Goal: Transaction & Acquisition: Purchase product/service

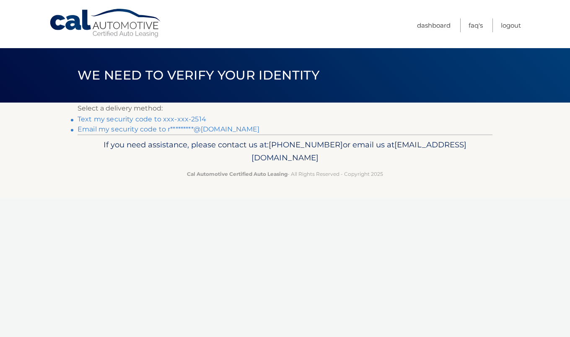
click at [120, 121] on link "Text my security code to xxx-xxx-2514" at bounding box center [142, 119] width 129 height 8
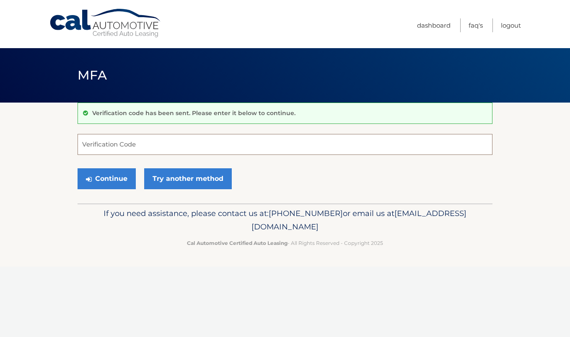
click at [118, 145] on input "Verification Code" at bounding box center [285, 144] width 415 height 21
type input "369120"
click at [92, 179] on button "Continue" at bounding box center [107, 179] width 58 height 21
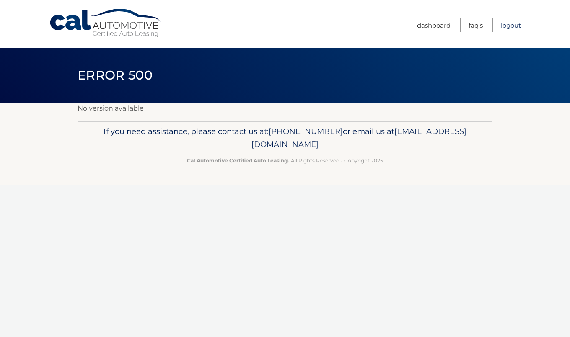
click at [512, 27] on link "Logout" at bounding box center [511, 25] width 20 height 14
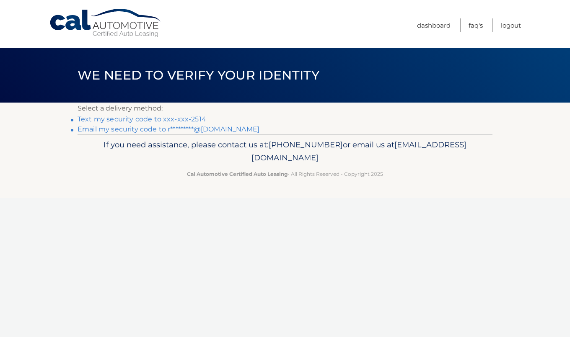
click at [159, 121] on link "Text my security code to xxx-xxx-2514" at bounding box center [142, 119] width 129 height 8
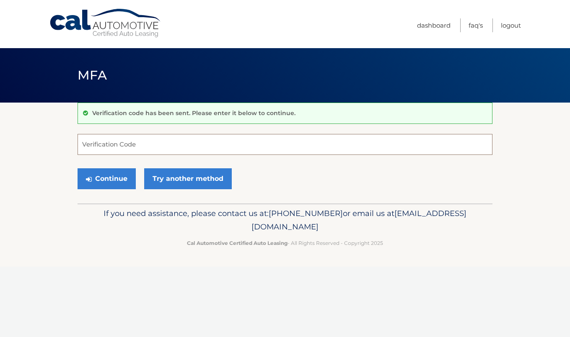
click at [162, 135] on input "Verification Code" at bounding box center [285, 144] width 415 height 21
type input "809655"
click at [128, 182] on button "Continue" at bounding box center [107, 179] width 58 height 21
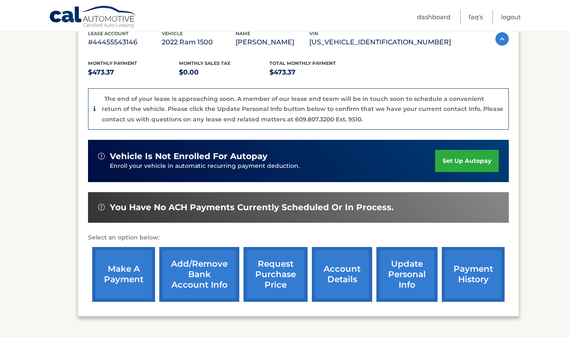
scroll to position [163, 0]
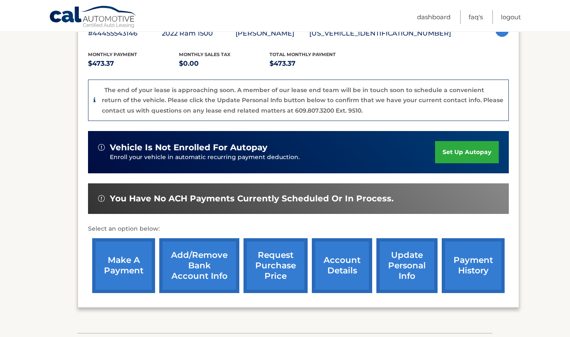
click at [137, 262] on link "make a payment" at bounding box center [123, 266] width 63 height 55
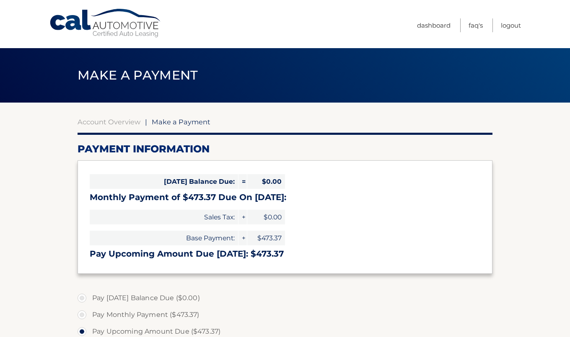
select select "YTljMTM5YjktY2I1MC00MmFkLWI5NjktOTAzMTJhNDhkNzI2"
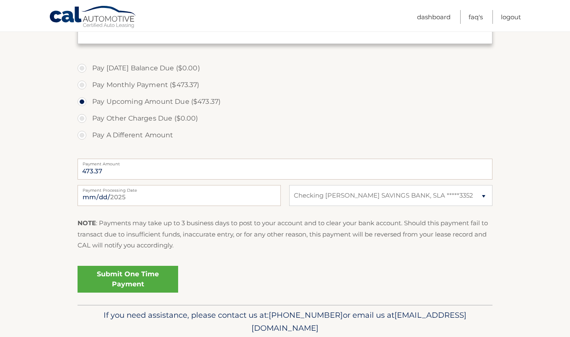
scroll to position [231, 0]
click at [137, 278] on link "Submit One Time Payment" at bounding box center [128, 278] width 101 height 27
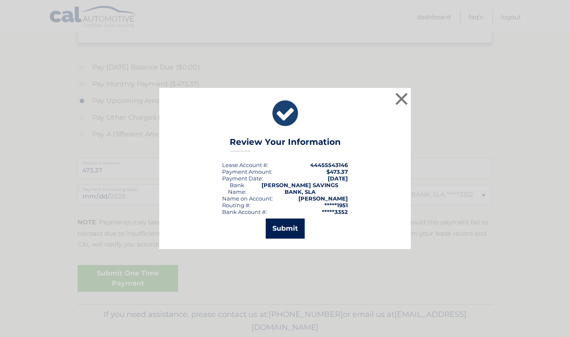
click at [299, 226] on button "Submit" at bounding box center [285, 229] width 39 height 20
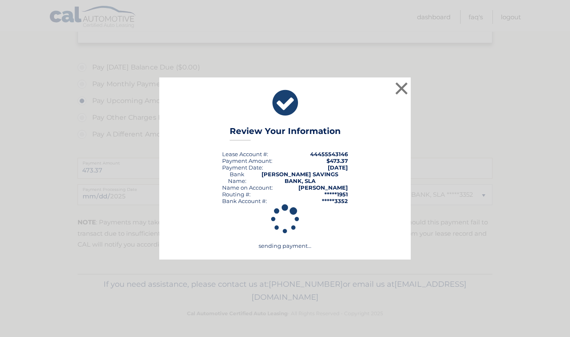
scroll to position [229, 0]
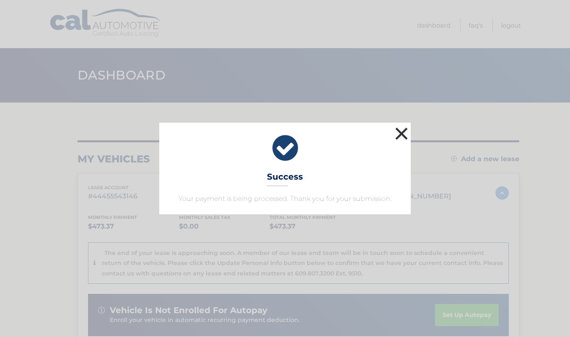
click at [403, 129] on button "×" at bounding box center [401, 133] width 17 height 17
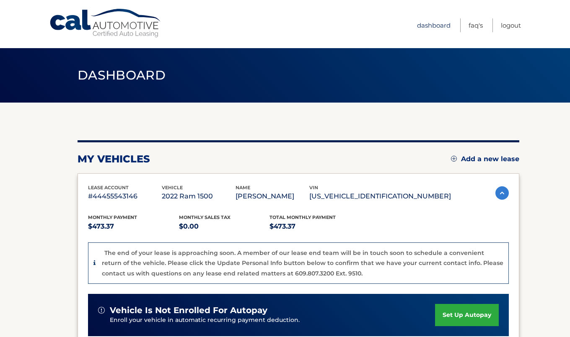
click at [435, 24] on link "Dashboard" at bounding box center [434, 25] width 34 height 14
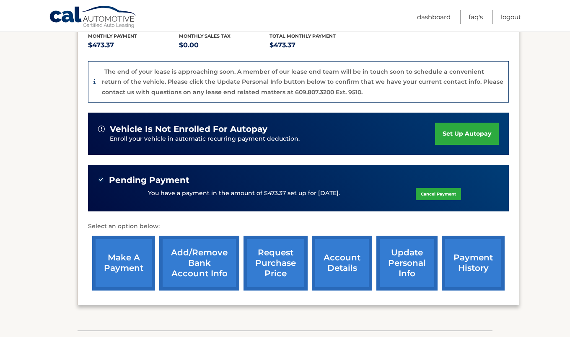
scroll to position [185, 0]
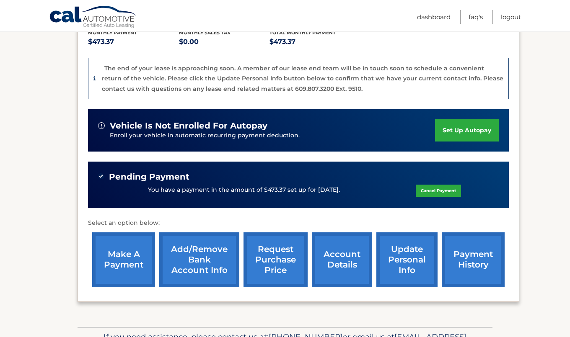
click at [332, 249] on link "account details" at bounding box center [342, 260] width 60 height 55
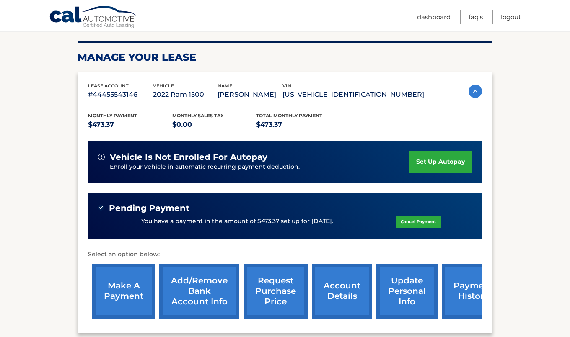
scroll to position [113, 0]
click at [472, 293] on link "payment history" at bounding box center [473, 291] width 63 height 55
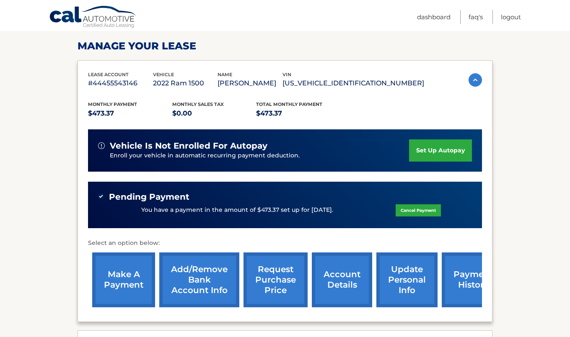
scroll to position [132, 0]
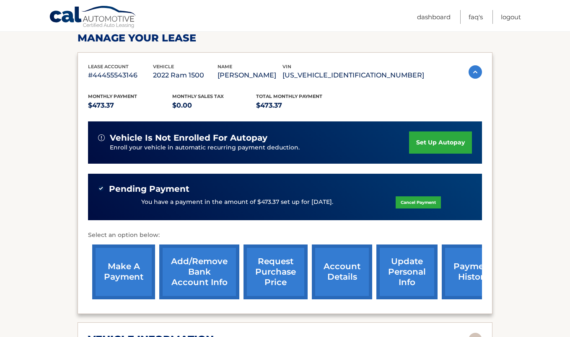
click at [348, 273] on link "account details" at bounding box center [342, 272] width 60 height 55
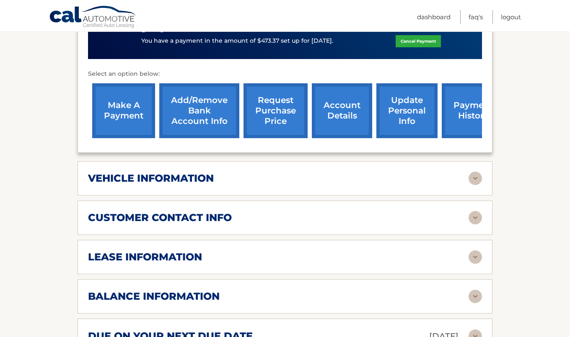
scroll to position [297, 0]
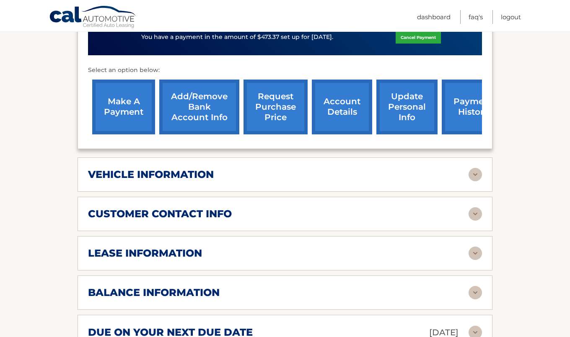
click at [475, 288] on img at bounding box center [475, 292] width 13 height 13
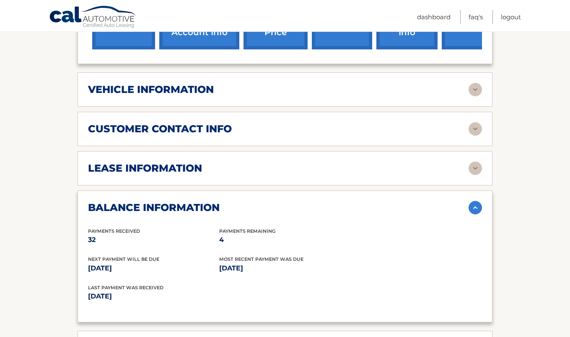
scroll to position [383, 0]
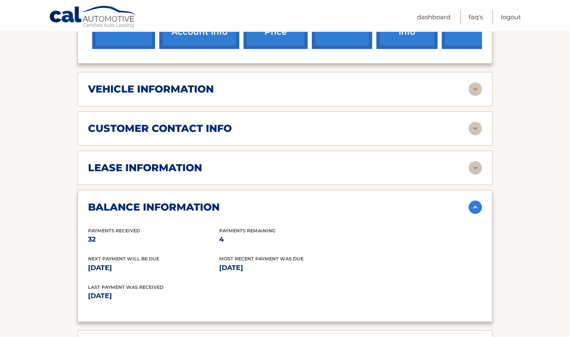
click at [472, 171] on img at bounding box center [475, 167] width 13 height 13
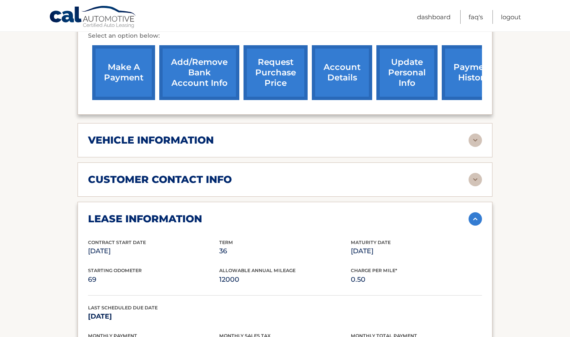
scroll to position [330, 0]
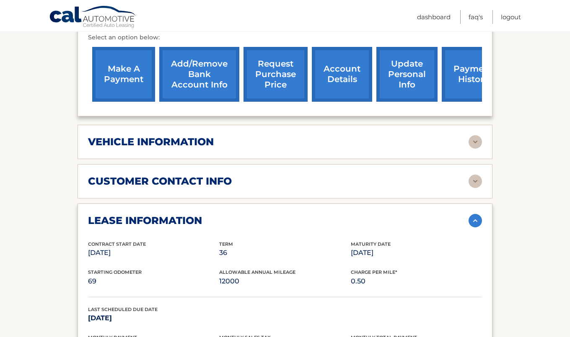
click at [480, 177] on img at bounding box center [475, 181] width 13 height 13
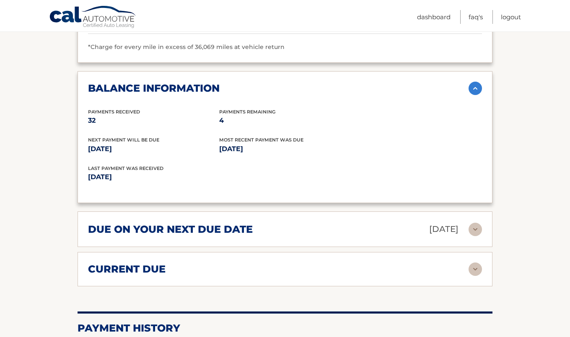
scroll to position [840, 0]
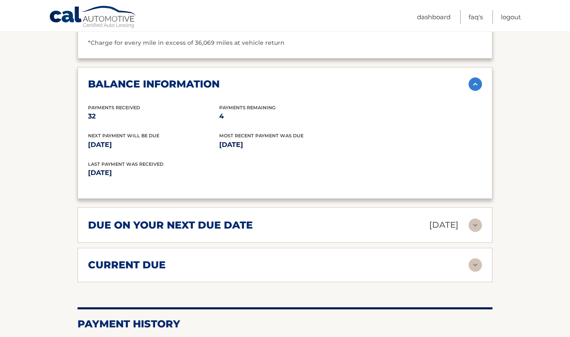
click at [472, 259] on img at bounding box center [475, 265] width 13 height 13
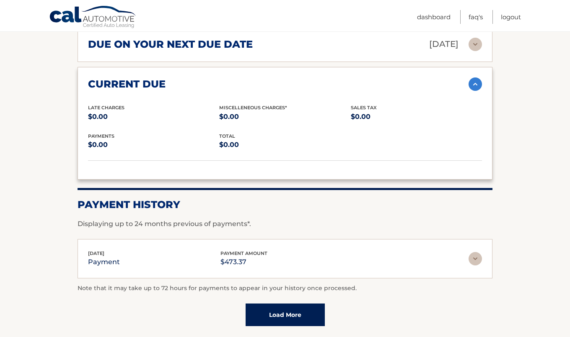
scroll to position [1018, 0]
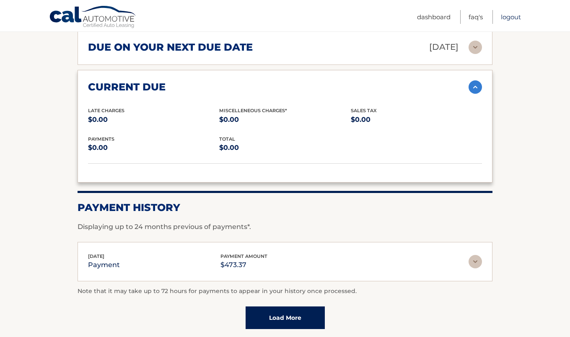
click at [510, 18] on link "Logout" at bounding box center [511, 17] width 20 height 14
